Goal: Information Seeking & Learning: Learn about a topic

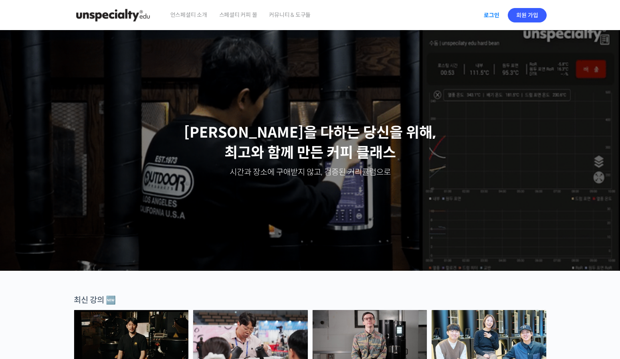
click at [495, 19] on link "로그인" at bounding box center [491, 15] width 25 height 18
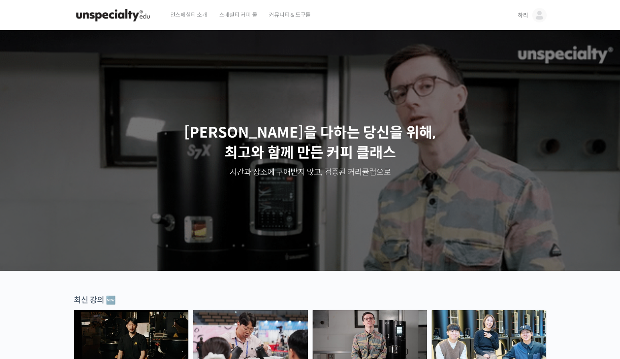
click at [536, 13] on img at bounding box center [539, 15] width 14 height 14
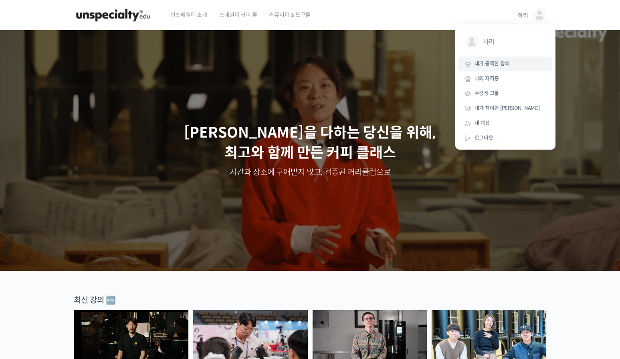
click at [503, 65] on span "내가 등록한 강의" at bounding box center [491, 63] width 35 height 7
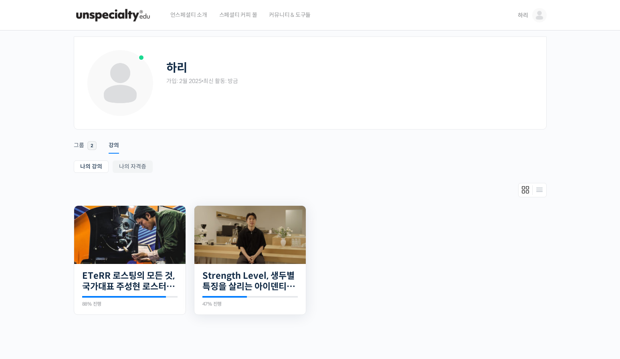
click at [257, 246] on img at bounding box center [249, 235] width 111 height 58
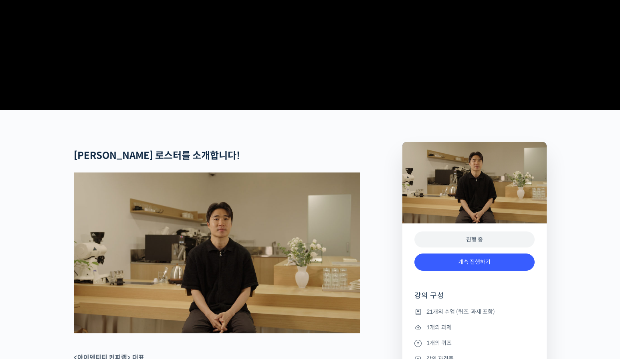
scroll to position [441, 0]
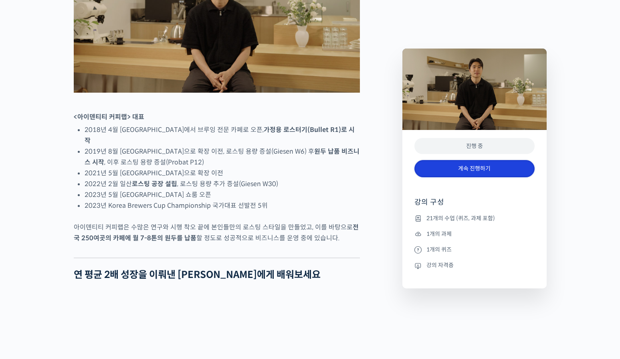
click at [479, 170] on link "계속 진행하기" at bounding box center [474, 168] width 120 height 17
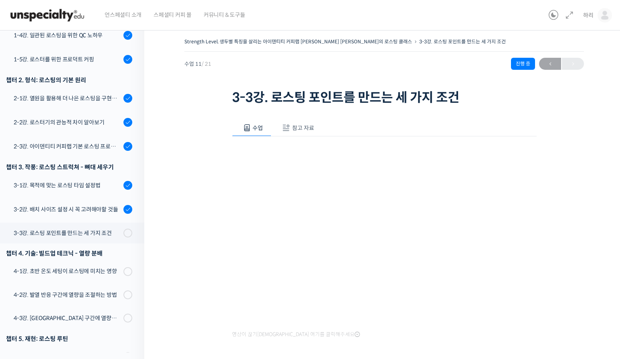
scroll to position [198, 0]
